Goal: Task Accomplishment & Management: Manage account settings

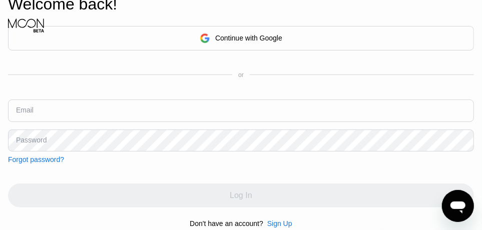
type input "[EMAIL_ADDRESS][DOMAIN_NAME]"
click at [47, 200] on div "Log In" at bounding box center [241, 196] width 466 height 24
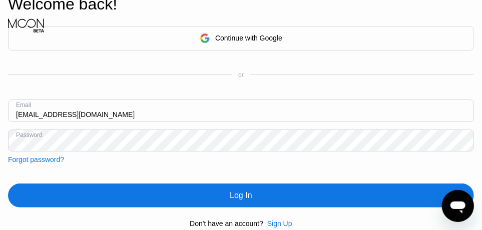
click at [236, 198] on div "Log In" at bounding box center [241, 196] width 22 height 10
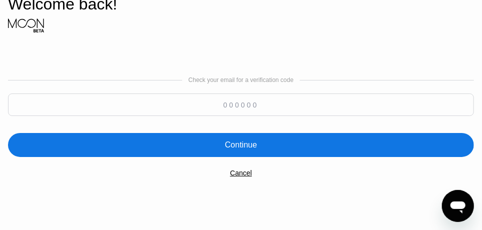
click at [136, 101] on input at bounding box center [241, 105] width 466 height 23
type input "449587"
click at [245, 149] on div "Continue" at bounding box center [241, 145] width 32 height 10
click at [342, 202] on div "Check your email for a verification code 449587 Continue Cancel" at bounding box center [241, 127] width 466 height 203
click at [237, 146] on div "Continue" at bounding box center [241, 145] width 32 height 10
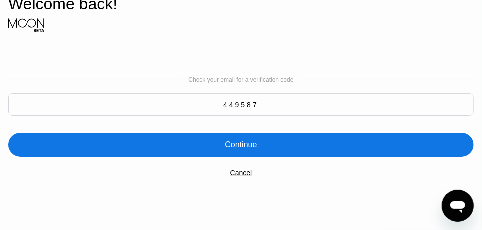
click at [245, 177] on div "Cancel" at bounding box center [241, 173] width 22 height 8
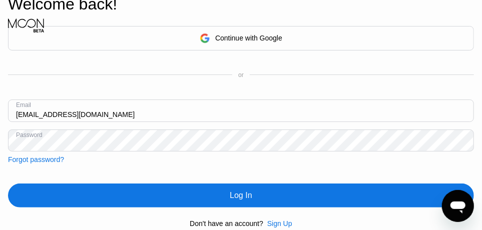
click at [242, 198] on div "Log In" at bounding box center [241, 196] width 22 height 10
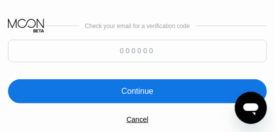
click at [161, 64] on div at bounding box center [137, 54] width 259 height 28
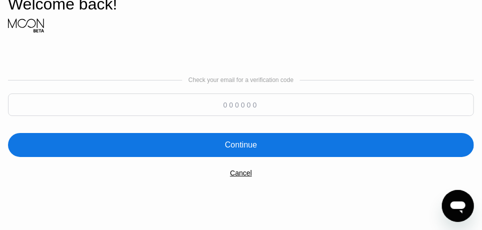
click at [237, 108] on input at bounding box center [241, 105] width 466 height 23
type input "845874"
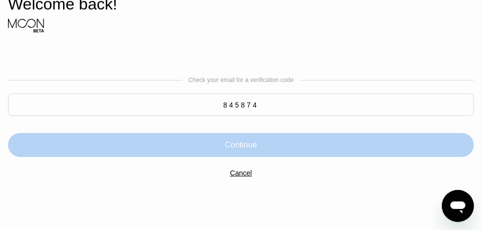
click at [252, 146] on div "Continue" at bounding box center [241, 145] width 32 height 10
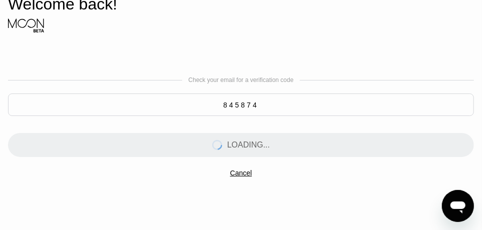
click at [270, 213] on div "Check your email for a verification code 845874 LOADING... Cancel" at bounding box center [241, 127] width 466 height 203
